Goal: Obtain resource: Obtain resource

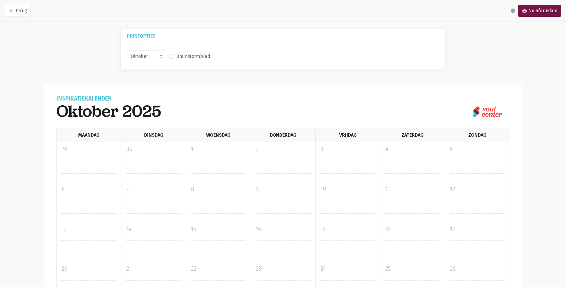
click at [176, 55] on label "Brainstormblad" at bounding box center [193, 56] width 34 height 8
click at [171, 55] on input "Brainstormblad" at bounding box center [171, 55] width 5 height 6
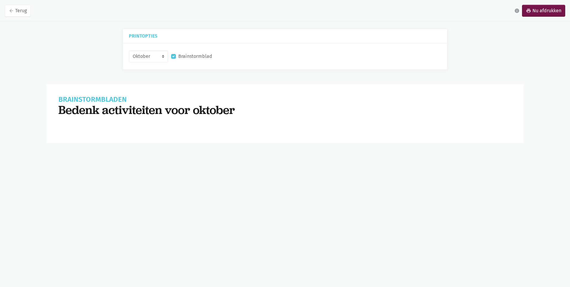
click at [178, 55] on label "Brainstormblad" at bounding box center [195, 56] width 34 height 8
click at [174, 55] on input "Brainstormblad" at bounding box center [173, 55] width 5 height 6
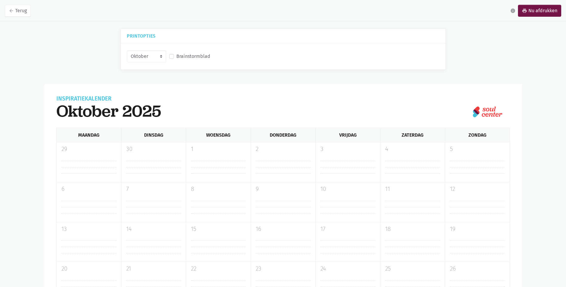
click at [234, 163] on hr at bounding box center [218, 164] width 55 height 6
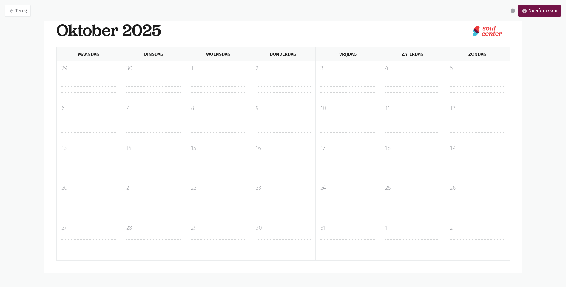
click at [106, 199] on div "20" at bounding box center [88, 201] width 65 height 40
click at [104, 201] on hr at bounding box center [88, 203] width 55 height 6
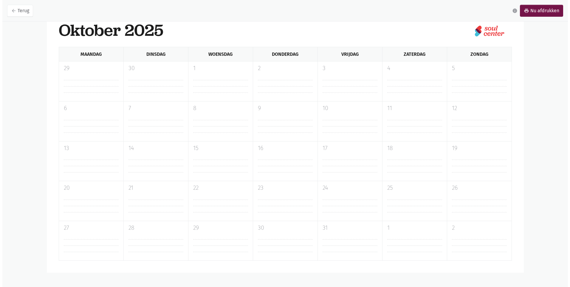
scroll to position [0, 0]
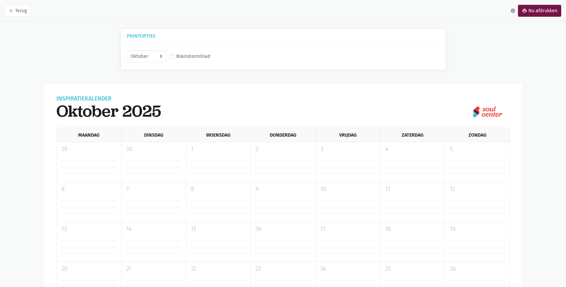
click at [176, 58] on label "Brainstormblad" at bounding box center [193, 56] width 34 height 8
click at [171, 58] on input "Brainstormblad" at bounding box center [171, 55] width 5 height 6
checkbox input "true"
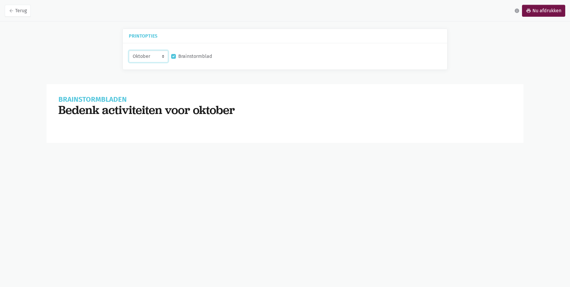
click at [152, 55] on select "Oktober November December Januari 2026" at bounding box center [148, 56] width 39 height 12
click at [178, 57] on label "Brainstormblad" at bounding box center [195, 56] width 34 height 8
click at [171, 57] on input "Brainstormblad" at bounding box center [173, 55] width 5 height 6
checkbox input "false"
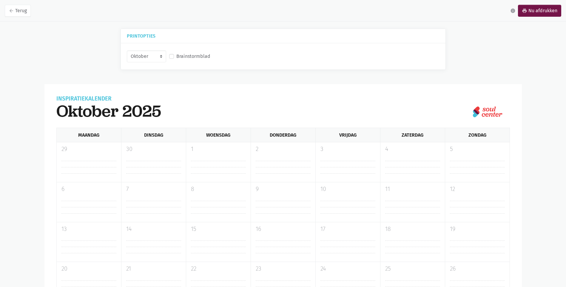
click at [228, 166] on hr at bounding box center [218, 164] width 55 height 6
drag, startPoint x: 225, startPoint y: 170, endPoint x: 220, endPoint y: 170, distance: 5.1
click at [220, 170] on hr at bounding box center [218, 170] width 55 height 6
click at [210, 169] on hr at bounding box center [218, 170] width 55 height 6
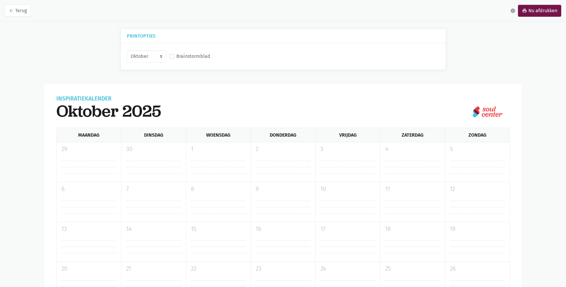
click at [210, 169] on hr at bounding box center [218, 170] width 55 height 6
click at [101, 152] on p "29" at bounding box center [88, 149] width 55 height 9
click at [15, 9] on link "arrow_back Terug" at bounding box center [18, 11] width 26 height 12
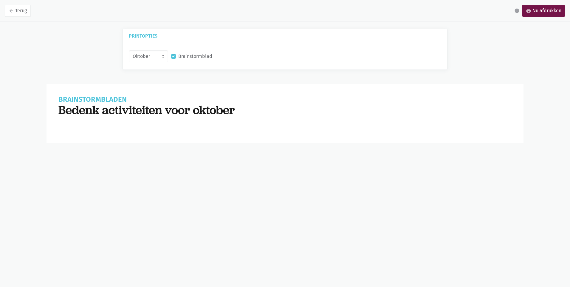
click at [178, 57] on label "Brainstormblad" at bounding box center [195, 56] width 34 height 8
click at [174, 57] on input "Brainstormblad" at bounding box center [173, 55] width 5 height 6
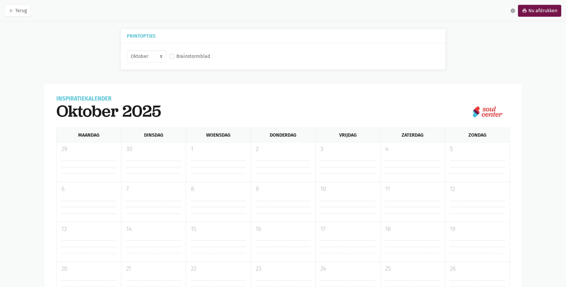
click at [176, 58] on label "Brainstormblad" at bounding box center [193, 56] width 34 height 8
click at [172, 58] on input "Brainstormblad" at bounding box center [171, 55] width 5 height 6
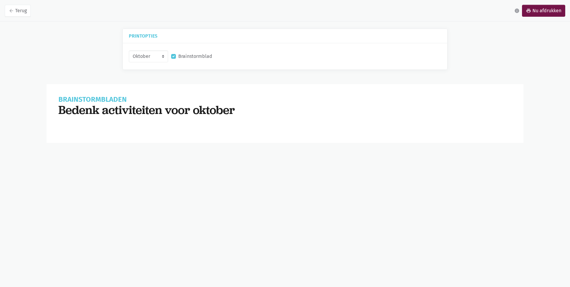
click at [178, 58] on label "Brainstormblad" at bounding box center [195, 56] width 34 height 8
click at [172, 58] on input "Brainstormblad" at bounding box center [173, 55] width 5 height 6
checkbox input "false"
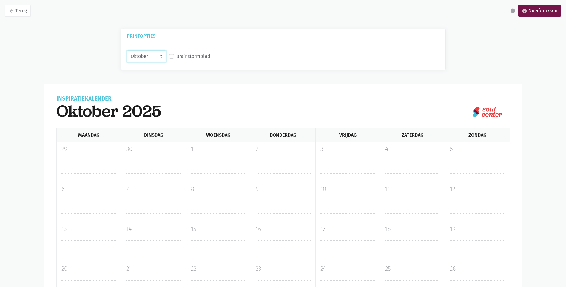
click at [157, 60] on select "Oktober November December Januari 2026" at bounding box center [146, 56] width 39 height 12
select select "11-2025"
click at [127, 50] on select "Oktober November December Januari 2026" at bounding box center [146, 56] width 39 height 12
click at [176, 57] on label "Brainstormblad" at bounding box center [193, 56] width 34 height 8
click at [172, 57] on input "Brainstormblad" at bounding box center [171, 55] width 5 height 6
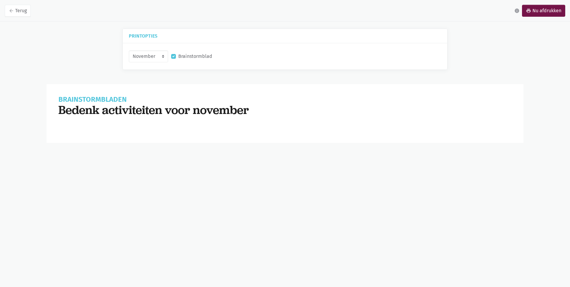
click at [178, 57] on label "Brainstormblad" at bounding box center [195, 56] width 34 height 8
click at [174, 57] on input "Brainstormblad" at bounding box center [173, 55] width 5 height 6
checkbox input "false"
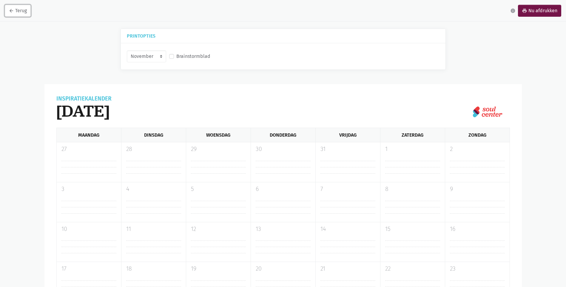
click at [17, 8] on link "arrow_back Terug" at bounding box center [18, 11] width 26 height 12
